Goal: Navigation & Orientation: Find specific page/section

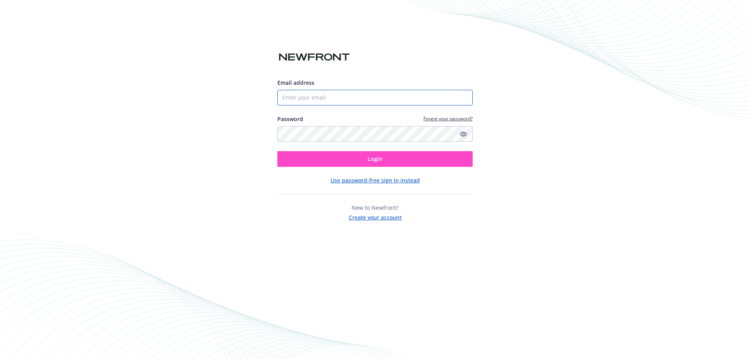
type input "[EMAIL_ADDRESS][DOMAIN_NAME]"
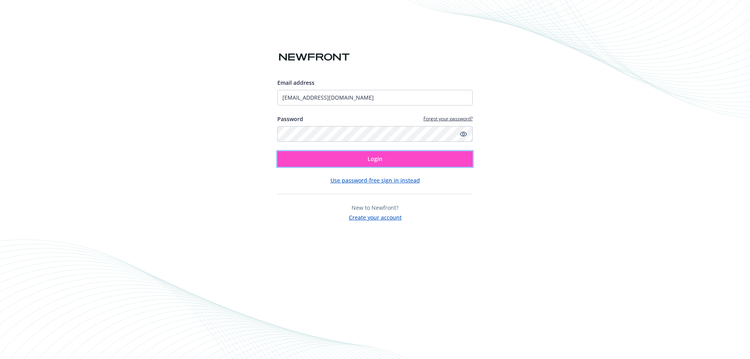
click at [304, 152] on button "Login" at bounding box center [374, 159] width 195 height 16
